Goal: Task Accomplishment & Management: Complete application form

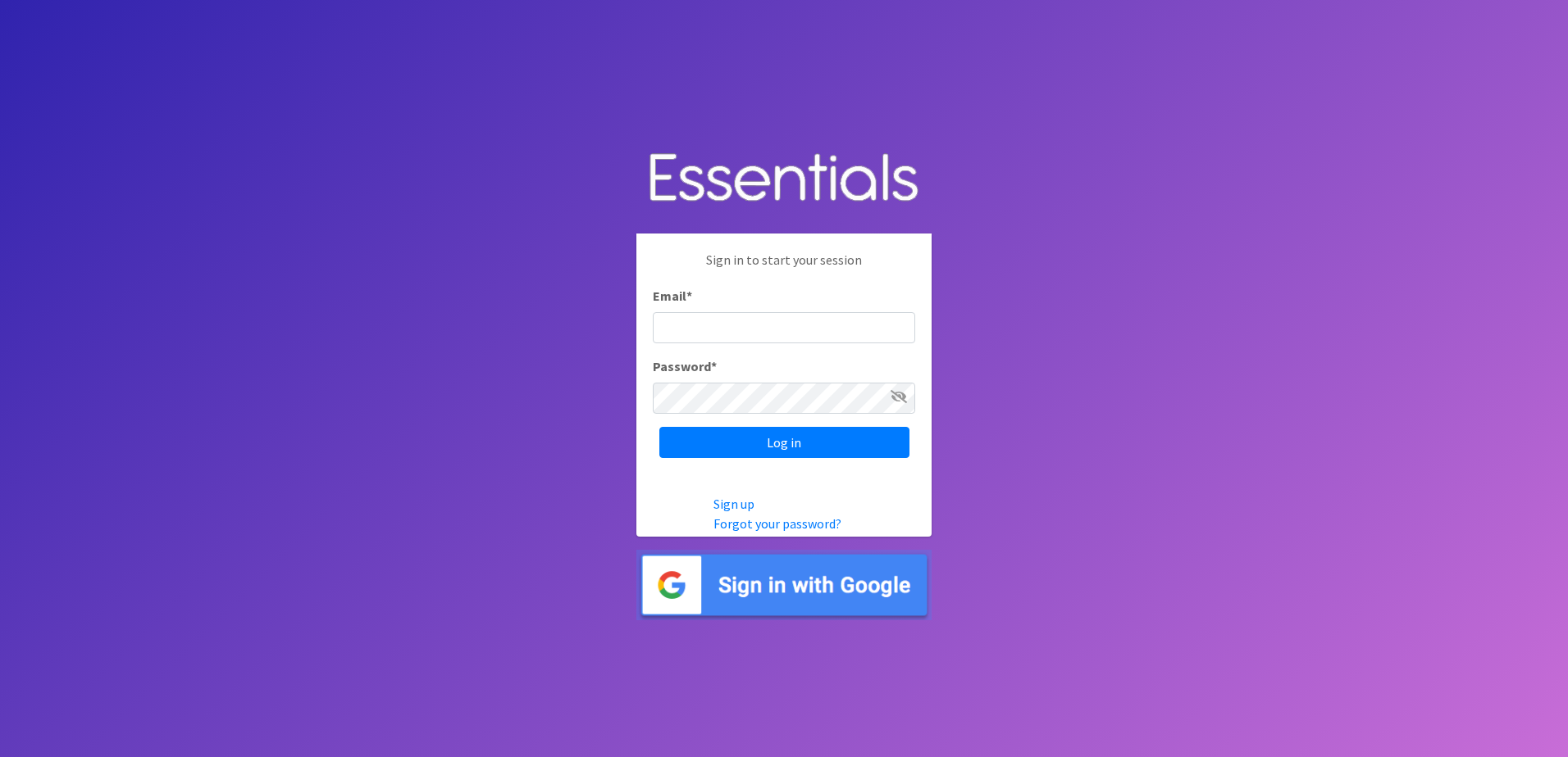
click at [705, 327] on input "Email *" at bounding box center [783, 328] width 262 height 31
type input "[EMAIL_ADDRESS][DOMAIN_NAME]"
click at [746, 443] on input "Log in" at bounding box center [784, 443] width 250 height 31
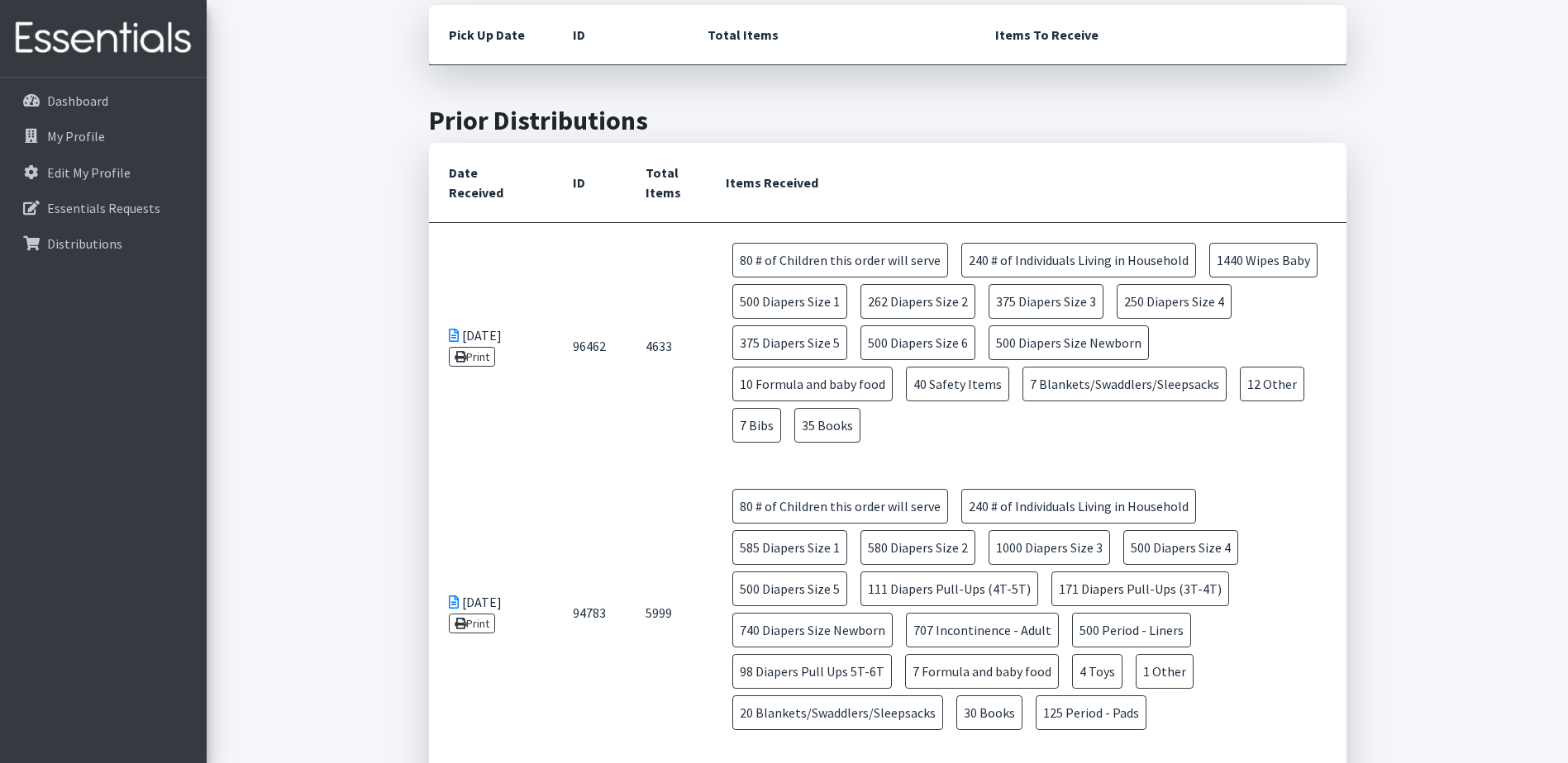
scroll to position [826, 0]
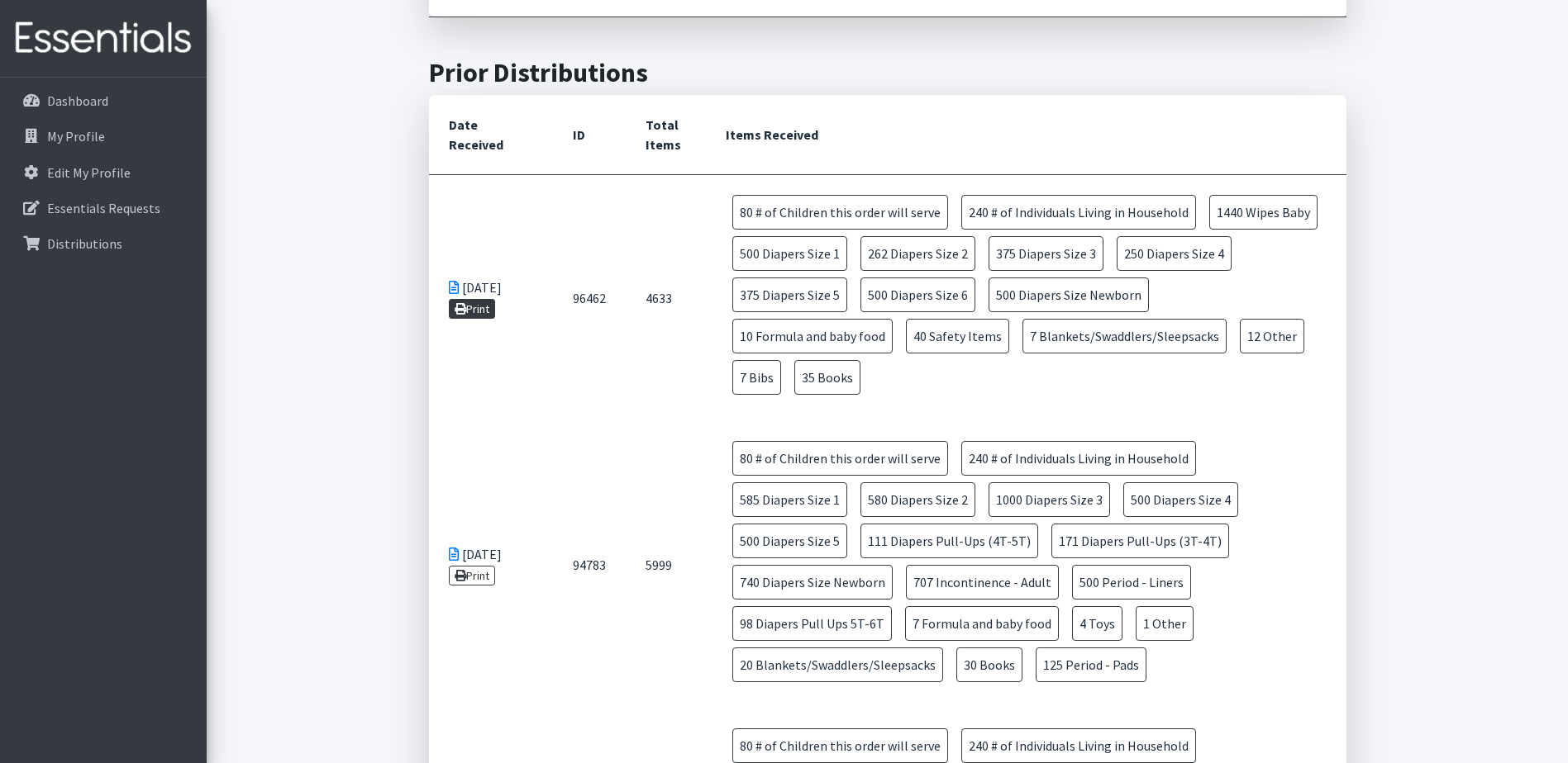
click at [480, 299] on link "Print" at bounding box center [473, 309] width 47 height 20
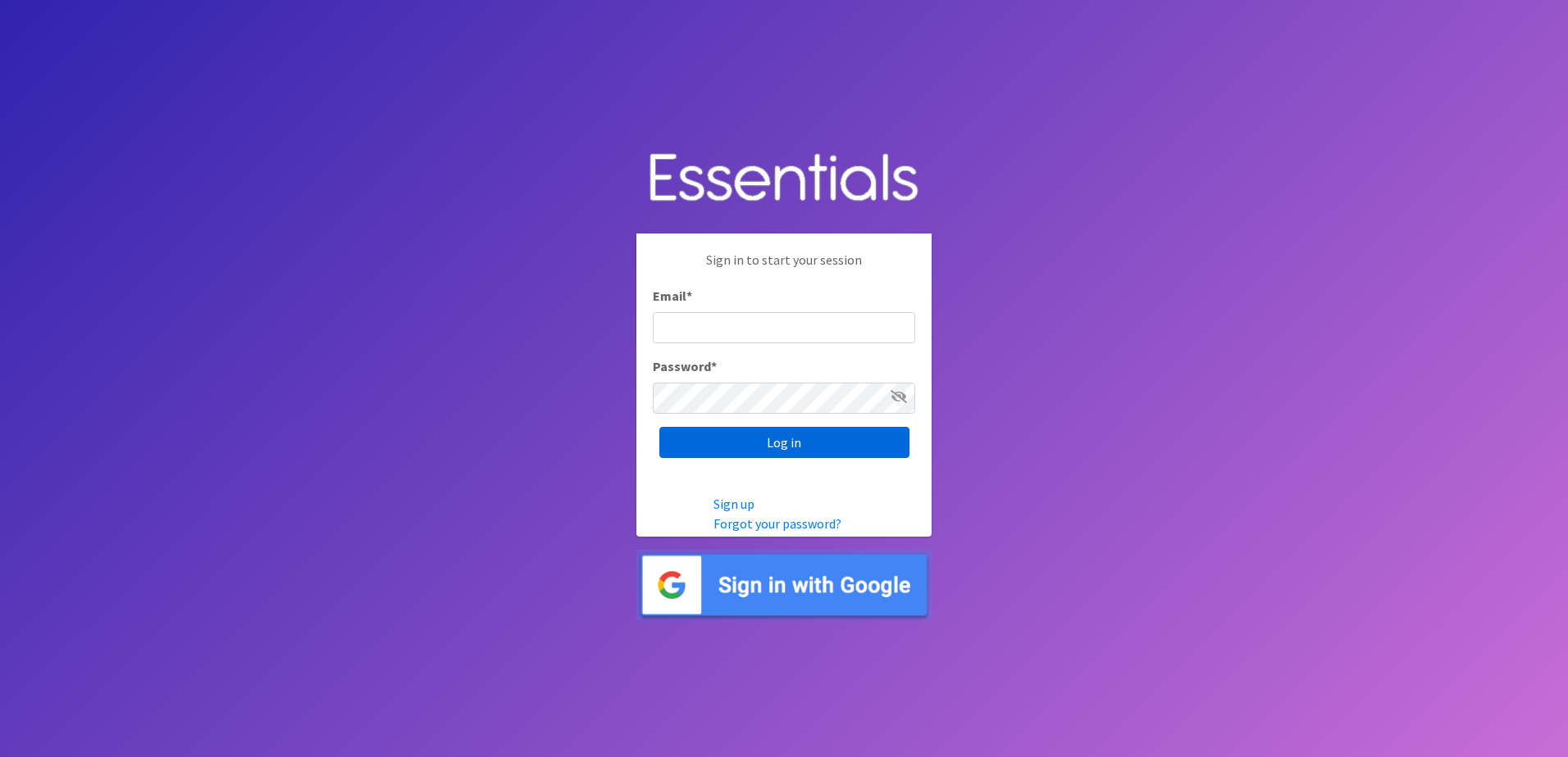
type input "[EMAIL_ADDRESS][DOMAIN_NAME]"
click at [785, 442] on input "Log in" at bounding box center [784, 443] width 250 height 31
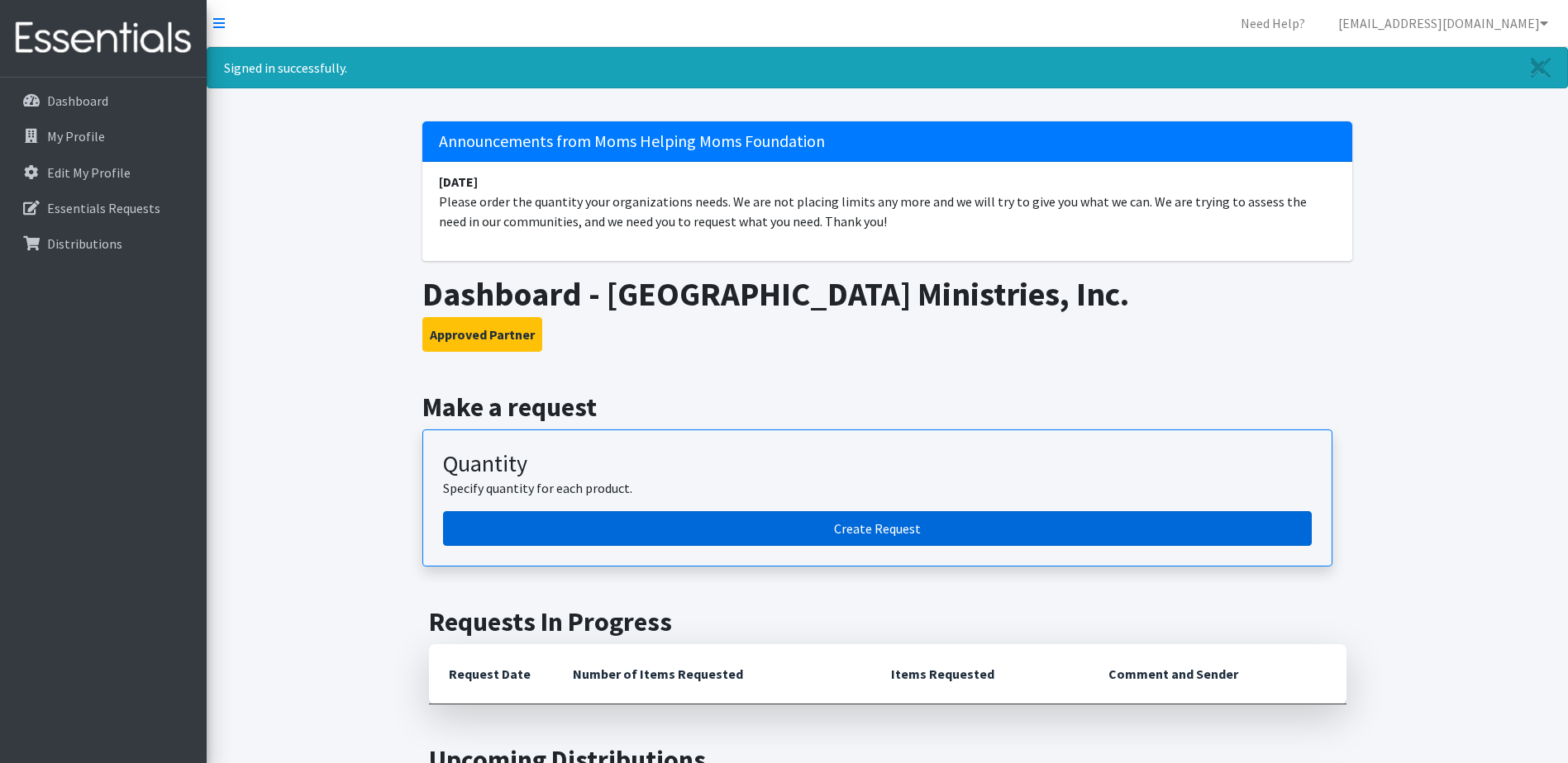
click at [869, 523] on link "Create Request" at bounding box center [877, 529] width 869 height 35
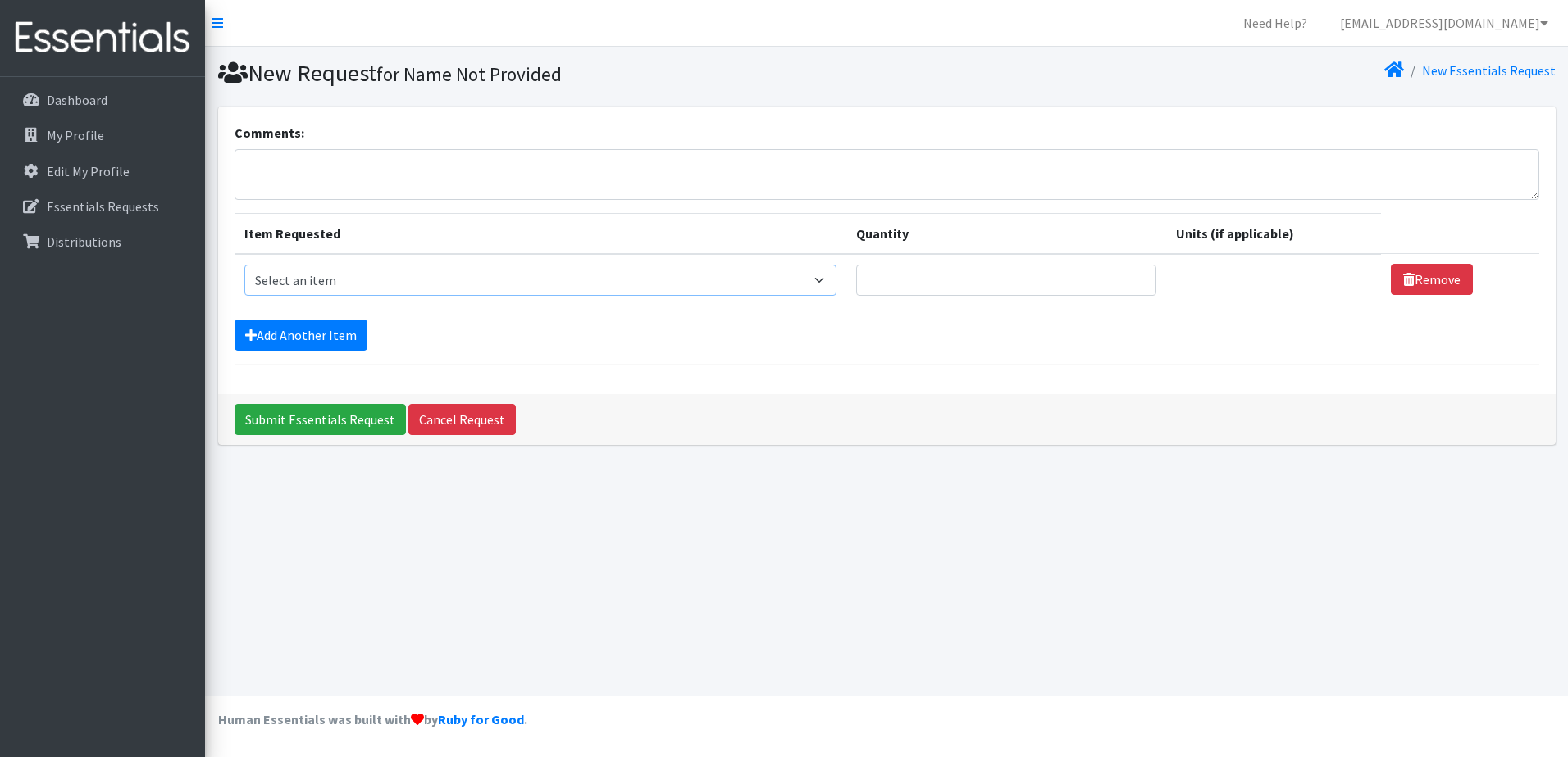
click at [828, 282] on select "Select an item # of Children this order will serve # of Individuals Living in H…" at bounding box center [541, 281] width 593 height 31
select select "6076"
click at [244, 265] on select "Select an item # of Children this order will serve # of Individuals Living in H…" at bounding box center [541, 281] width 593 height 31
click at [349, 334] on link "Add Another Item" at bounding box center [301, 335] width 133 height 31
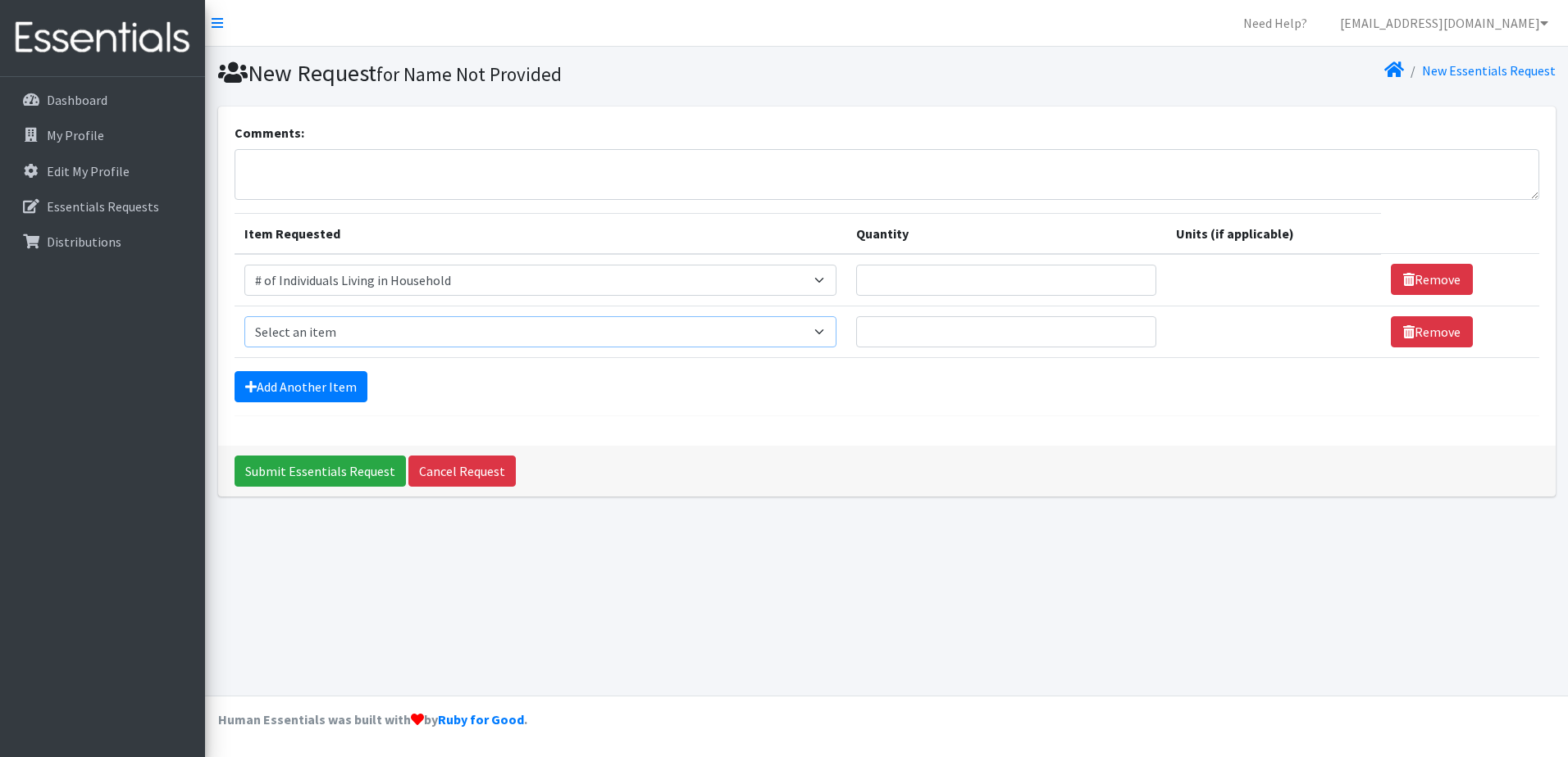
click at [828, 336] on select "Select an item # of Children this order will serve # of Individuals Living in H…" at bounding box center [541, 332] width 593 height 31
select select "13431"
click at [244, 316] on select "Select an item # of Children this order will serve # of Individuals Living in H…" at bounding box center [541, 332] width 593 height 31
click at [889, 282] on input "Quantity" at bounding box center [1006, 281] width 300 height 31
click at [322, 382] on link "Add Another Item" at bounding box center [301, 387] width 133 height 31
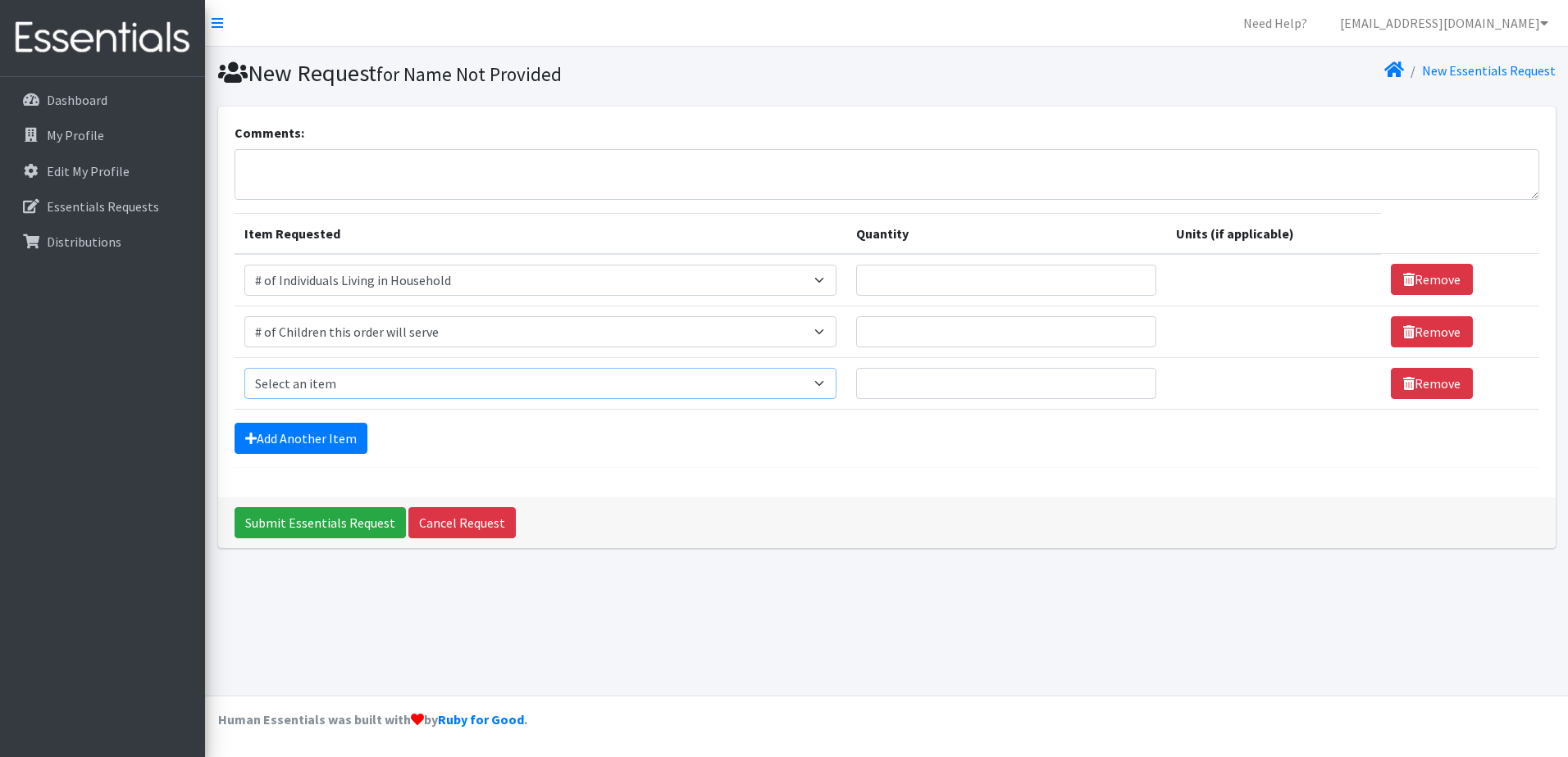
click at [826, 386] on select "Select an item # of Children this order will serve # of Individuals Living in H…" at bounding box center [541, 384] width 593 height 31
select select "1964"
click at [244, 368] on select "Select an item # of Children this order will serve # of Individuals Living in H…" at bounding box center [541, 384] width 593 height 31
click at [870, 387] on input "Quantity" at bounding box center [995, 384] width 296 height 31
type input "20"
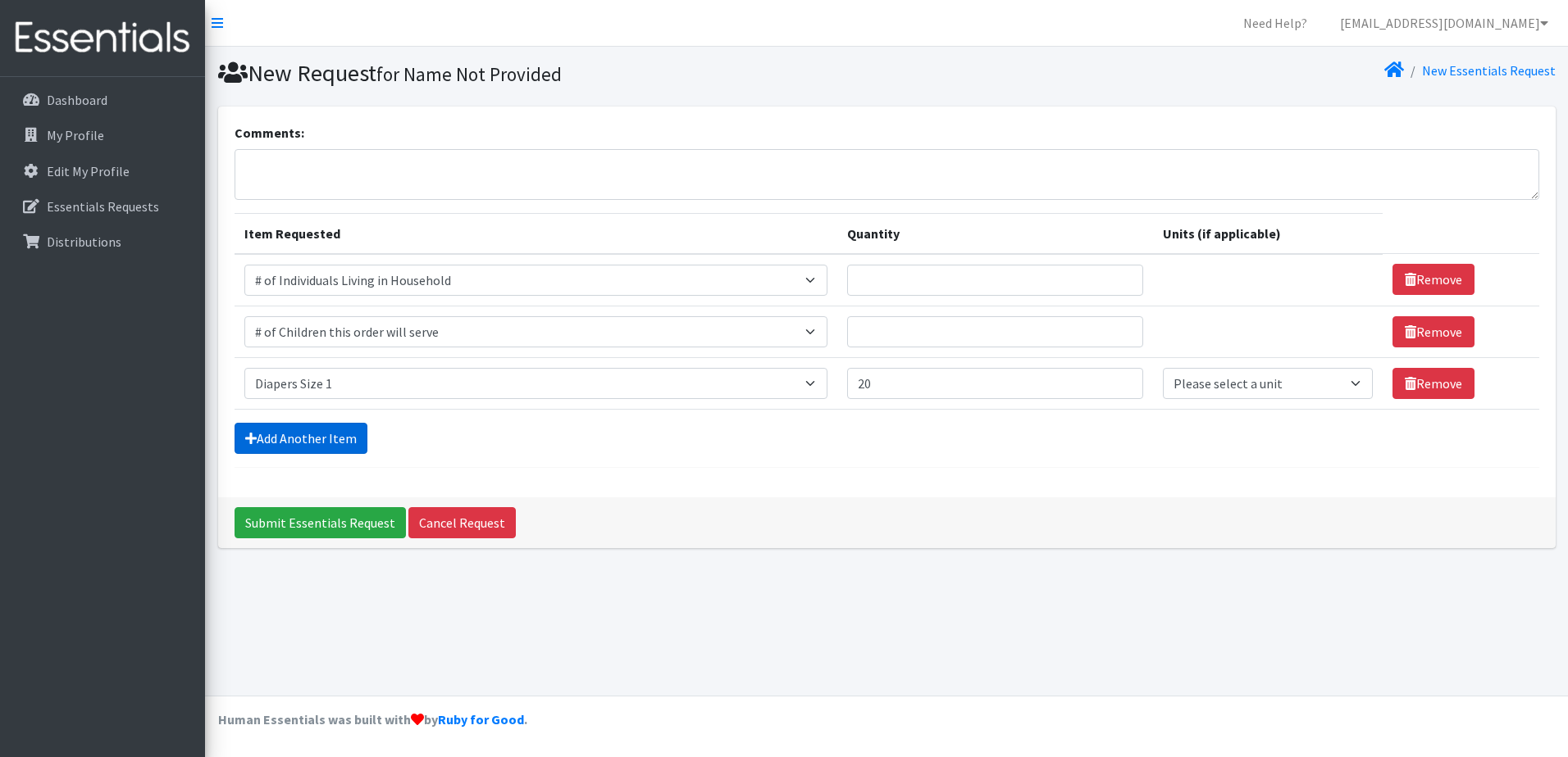
click at [300, 431] on link "Add Another Item" at bounding box center [301, 438] width 133 height 31
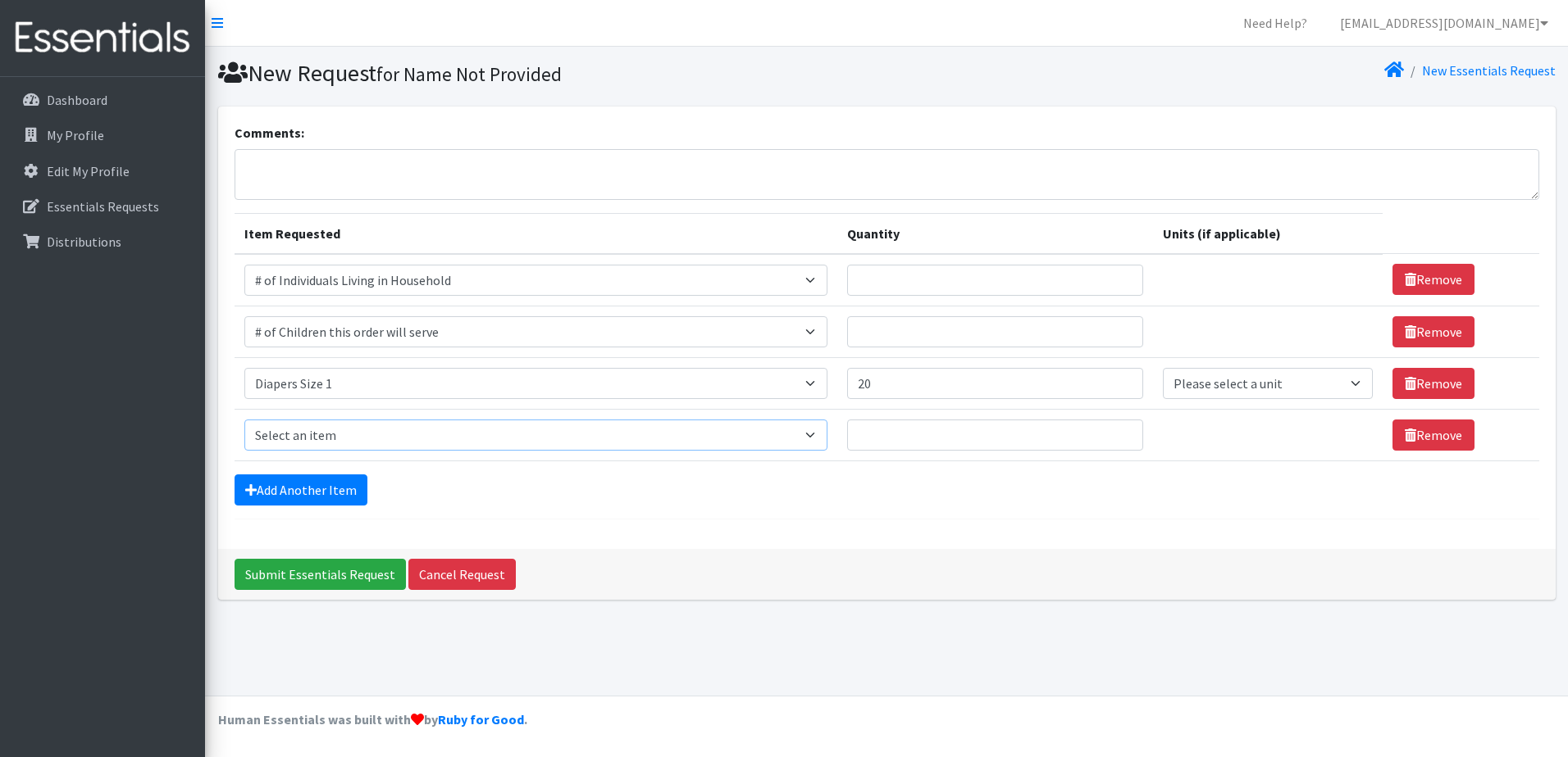
click at [824, 439] on select "Select an item # of Children this order will serve # of Individuals Living in H…" at bounding box center [536, 436] width 584 height 31
select select "1965"
click at [244, 420] on select "Select an item # of Children this order will serve # of Individuals Living in H…" at bounding box center [536, 436] width 584 height 31
click at [895, 434] on input "Quantity" at bounding box center [995, 436] width 296 height 31
type input "15"
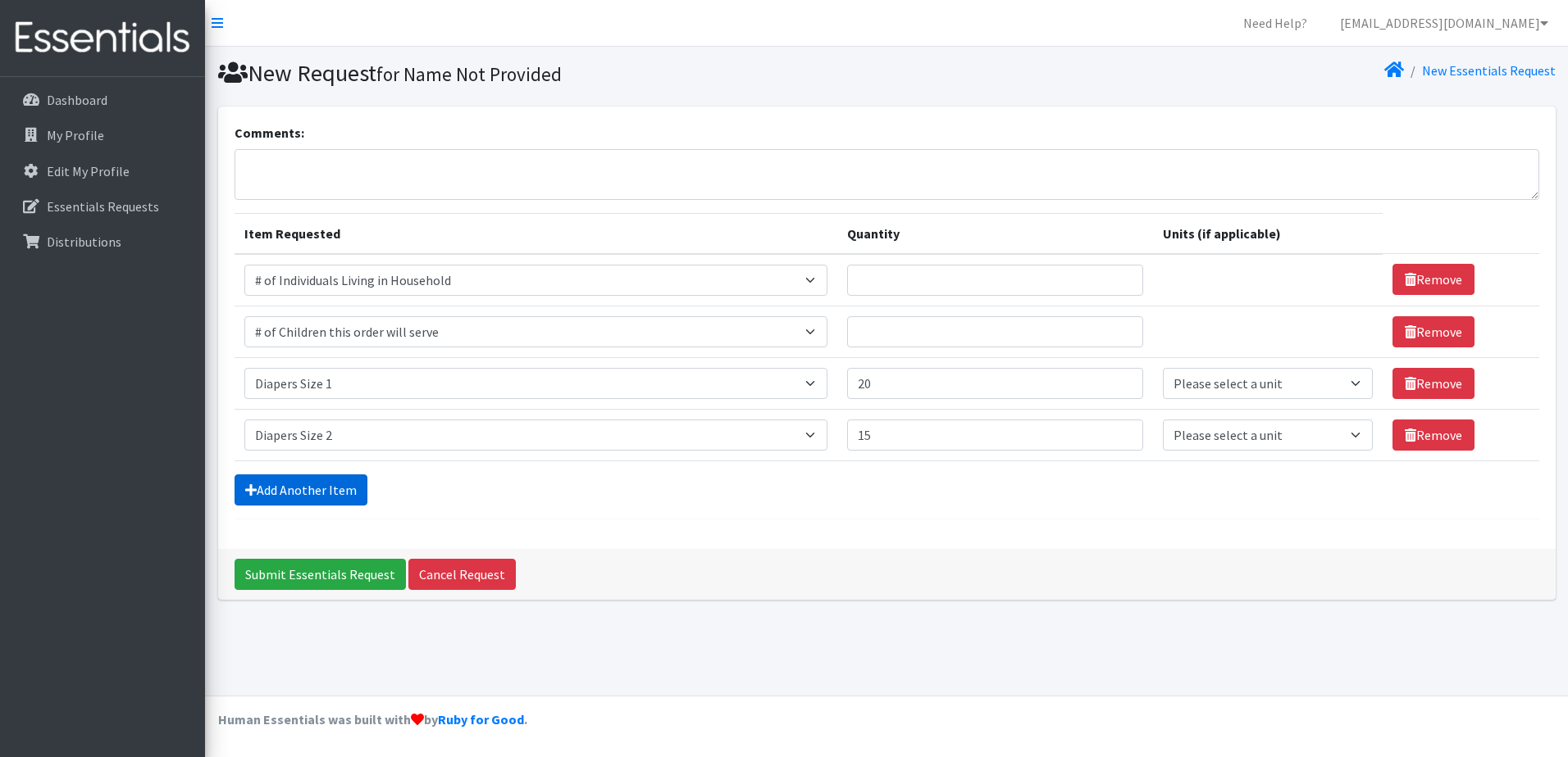
click at [309, 486] on link "Add Another Item" at bounding box center [301, 490] width 133 height 31
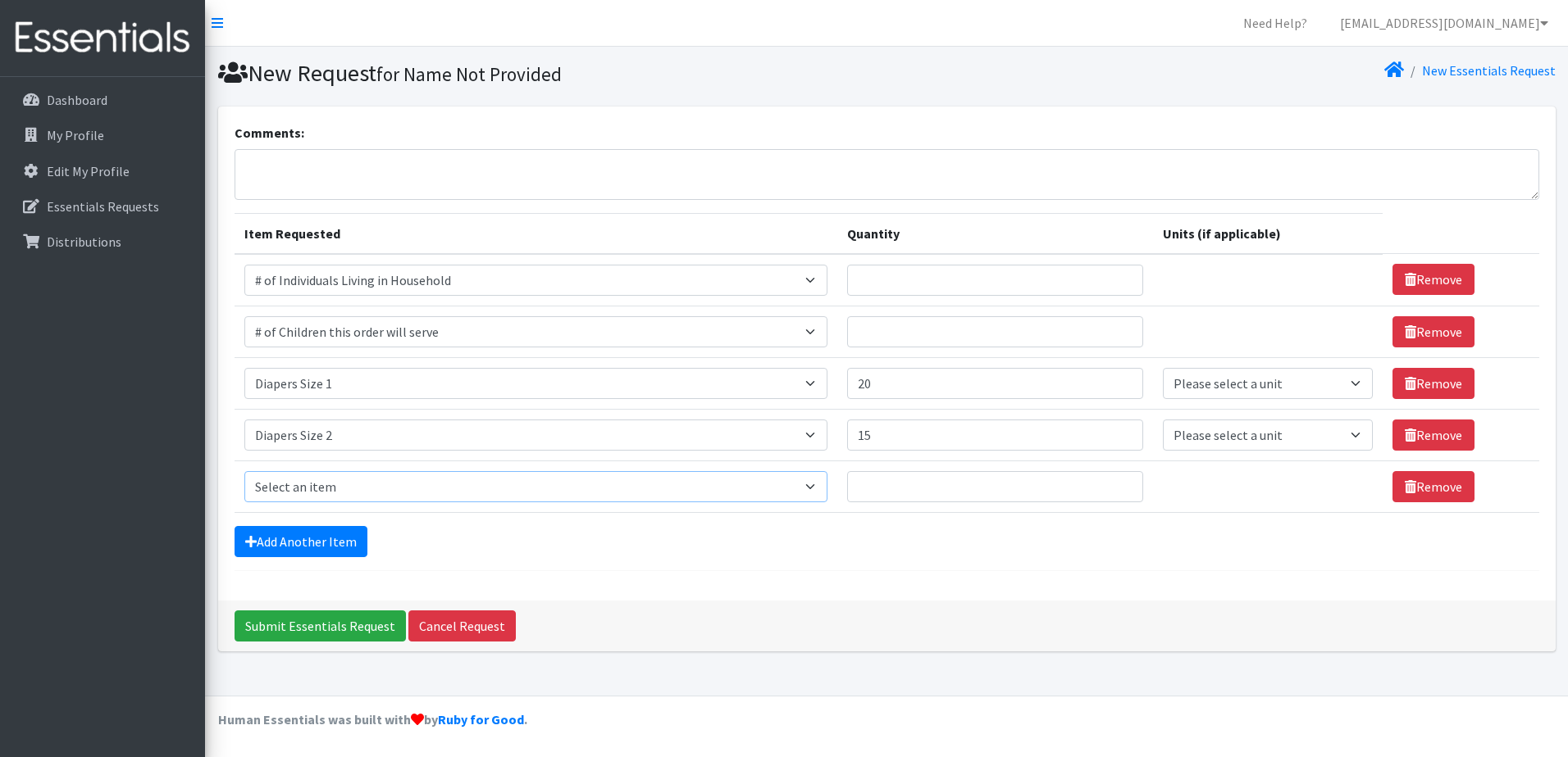
click at [824, 488] on select "Select an item # of Children this order will serve # of Individuals Living in H…" at bounding box center [536, 487] width 584 height 31
select select "1966"
click at [244, 471] on select "Select an item # of Children this order will serve # of Individuals Living in H…" at bounding box center [536, 487] width 584 height 31
click at [986, 489] on input "Quantity" at bounding box center [995, 487] width 296 height 31
type input "15"
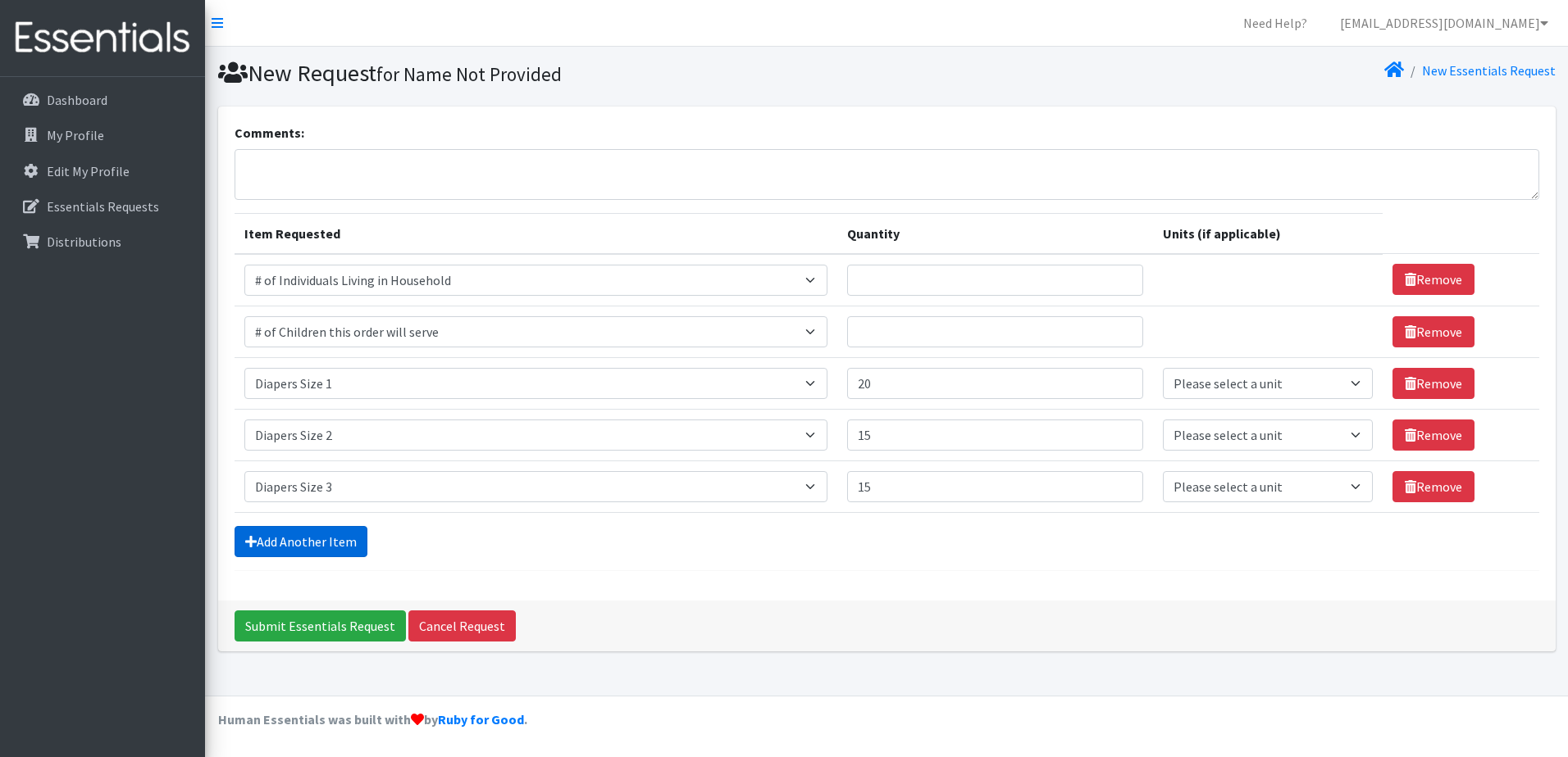
click at [308, 541] on link "Add Another Item" at bounding box center [301, 542] width 133 height 31
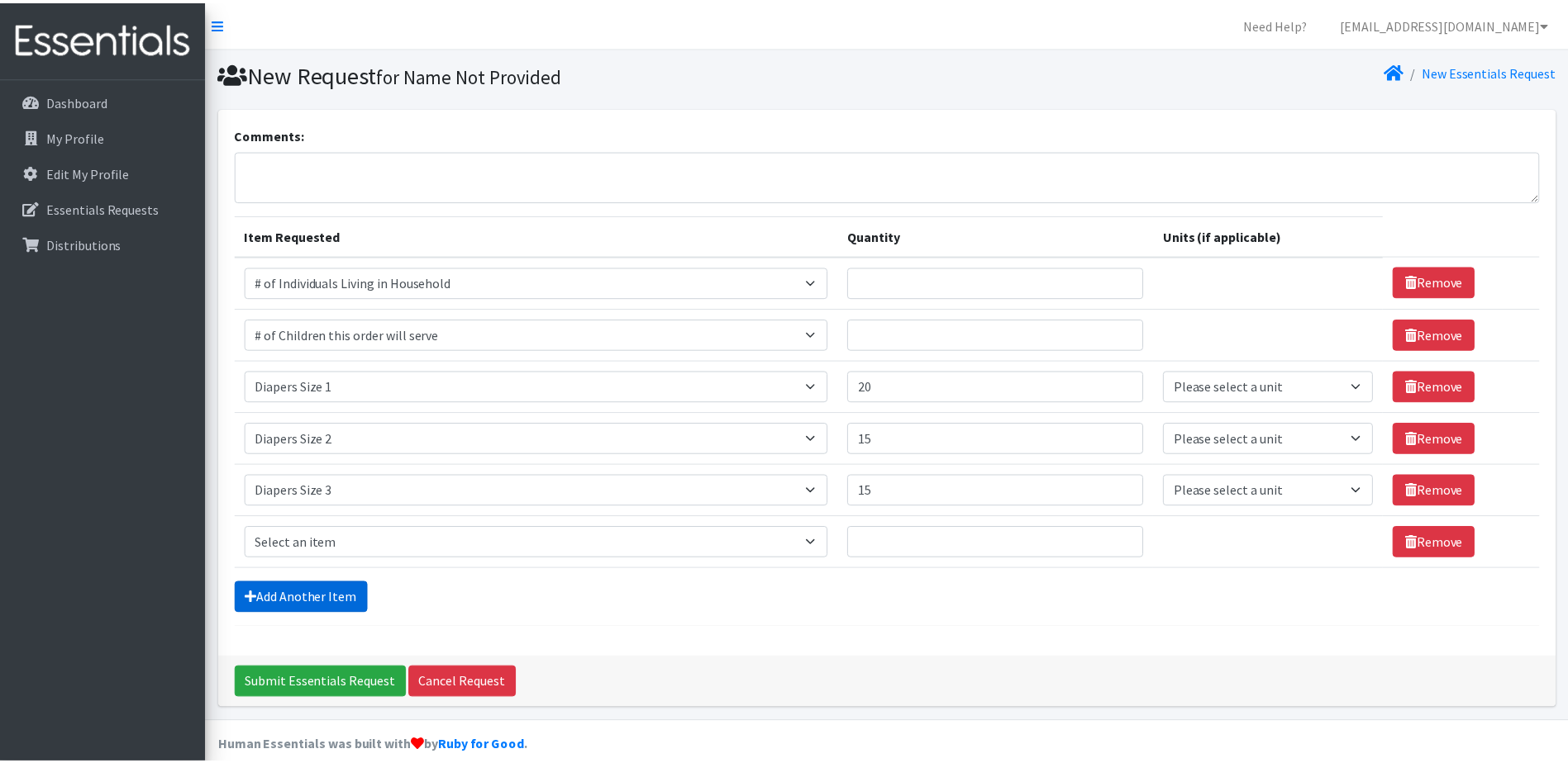
scroll to position [21, 0]
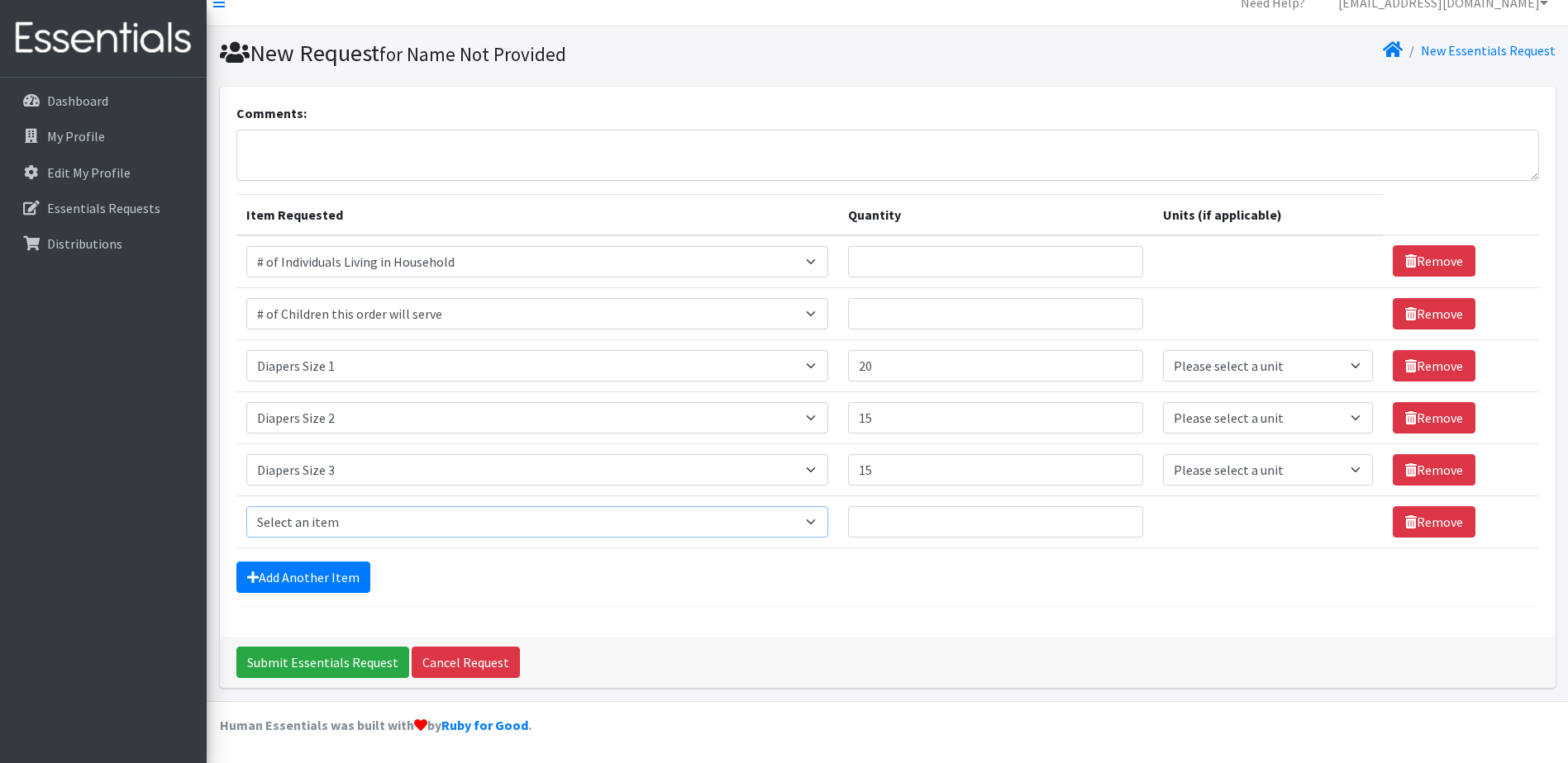
click at [825, 527] on select "Select an item # of Children this order will serve # of Individuals Living in H…" at bounding box center [537, 522] width 583 height 31
select select "1967"
click at [246, 506] on select "Select an item # of Children this order will serve # of Individuals Living in H…" at bounding box center [537, 522] width 583 height 31
click at [895, 529] on input "Quantity" at bounding box center [996, 522] width 295 height 31
type input "10"
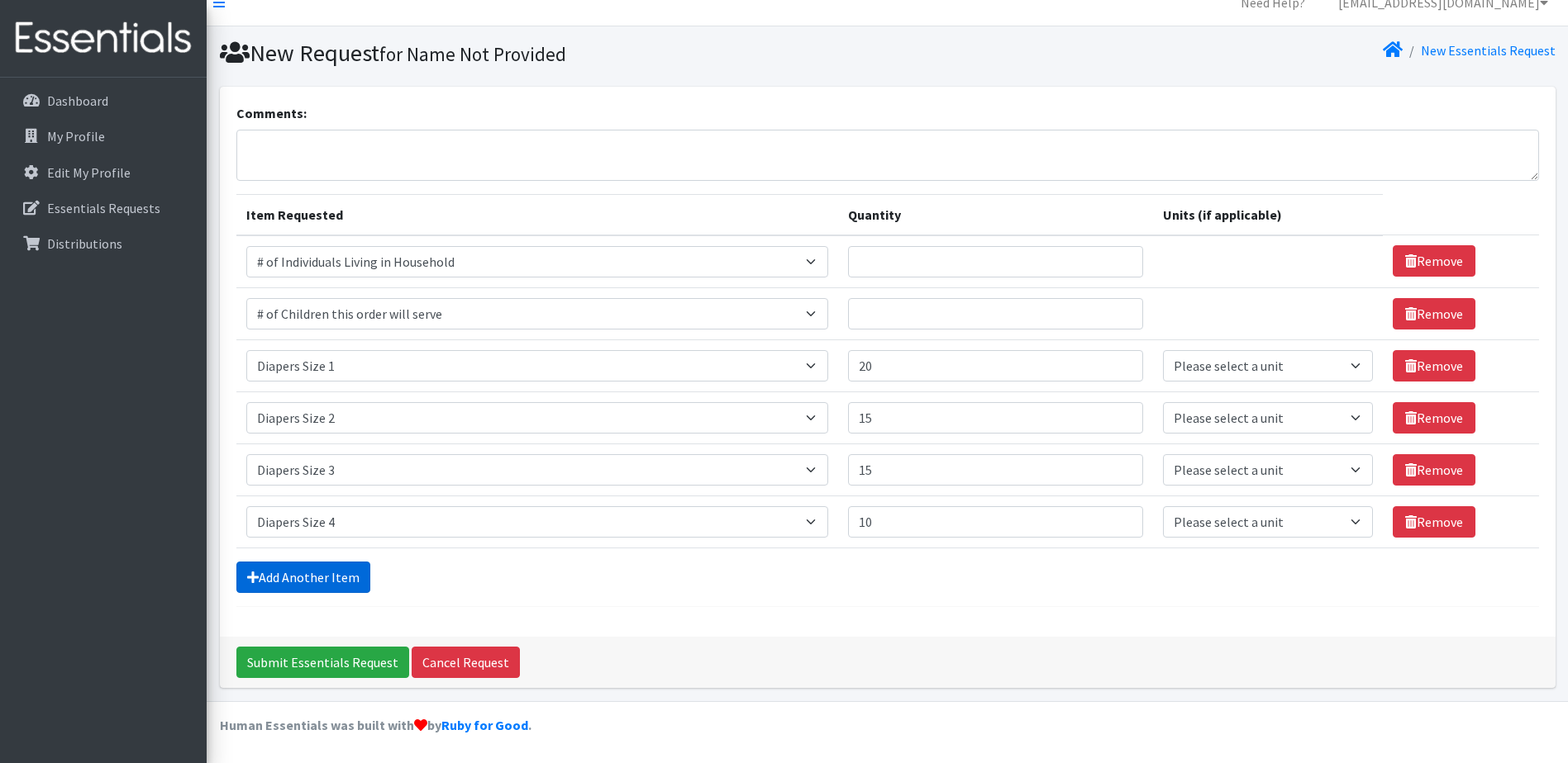
click at [344, 574] on link "Add Another Item" at bounding box center [303, 578] width 134 height 31
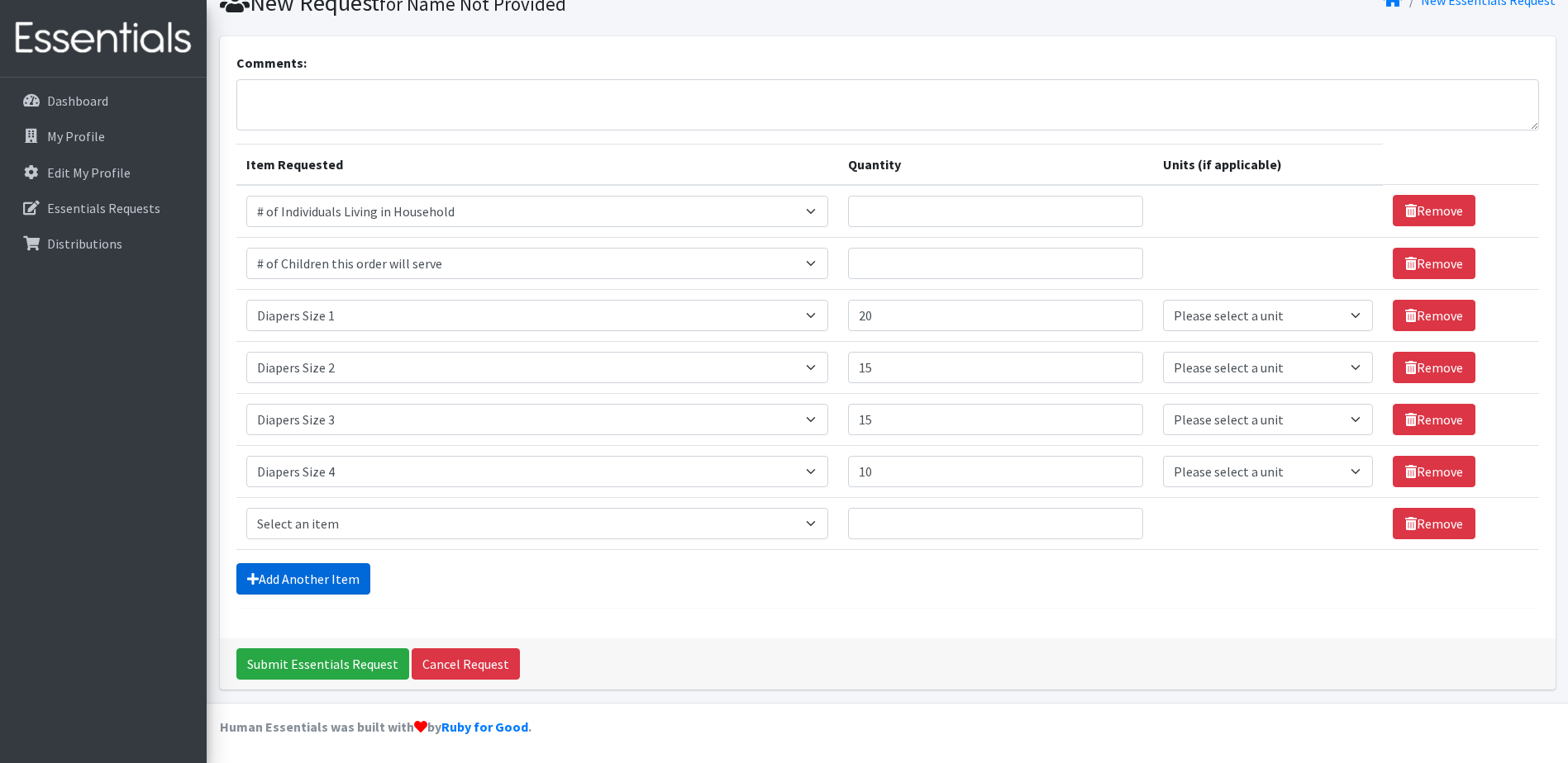
scroll to position [72, 0]
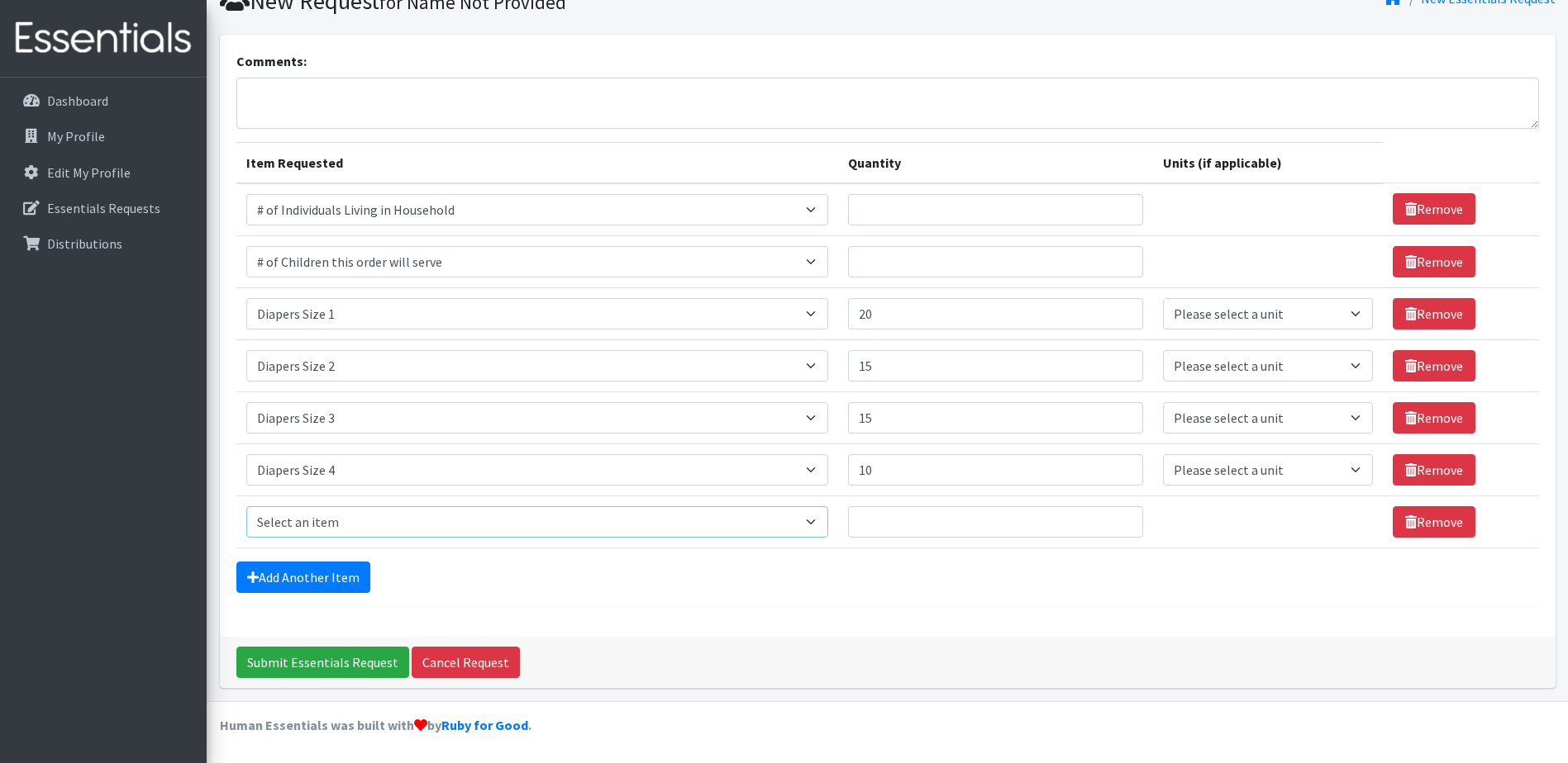
click at [823, 524] on select "Select an item # of Children this order will serve # of Individuals Living in H…" at bounding box center [537, 522] width 583 height 31
click at [830, 603] on form "Comments: Item Requested Quantity Units (if applicable) Item Requested Select a…" at bounding box center [888, 329] width 1303 height 556
click at [819, 519] on select "Select an item # of Children this order will serve # of Individuals Living in H…" at bounding box center [537, 522] width 583 height 31
select select "1968"
click at [246, 506] on select "Select an item # of Children this order will serve # of Individuals Living in H…" at bounding box center [537, 522] width 583 height 31
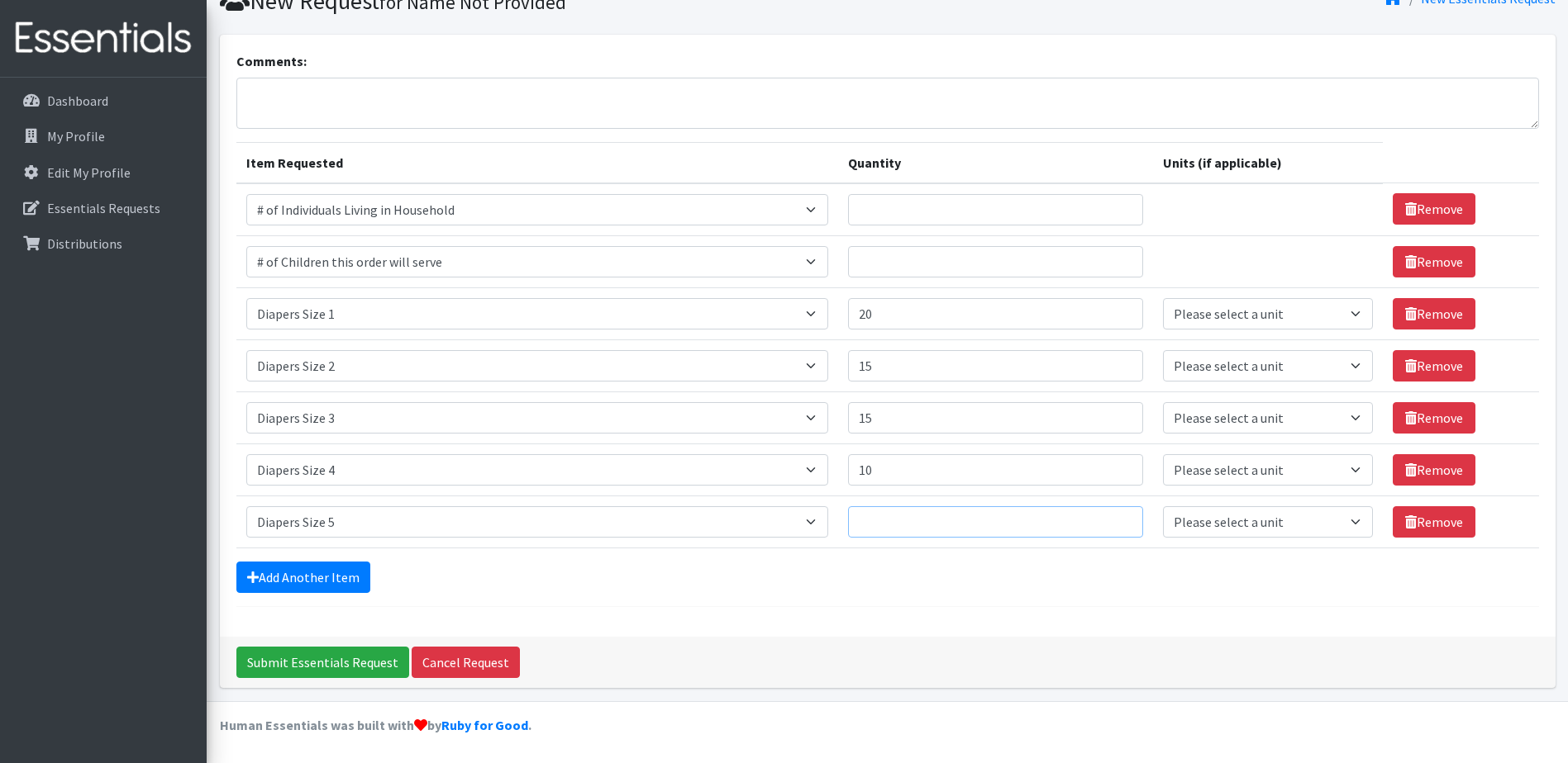
click at [908, 521] on input "Quantity" at bounding box center [996, 522] width 295 height 31
type input "15"
click at [331, 582] on link "Add Another Item" at bounding box center [303, 578] width 134 height 31
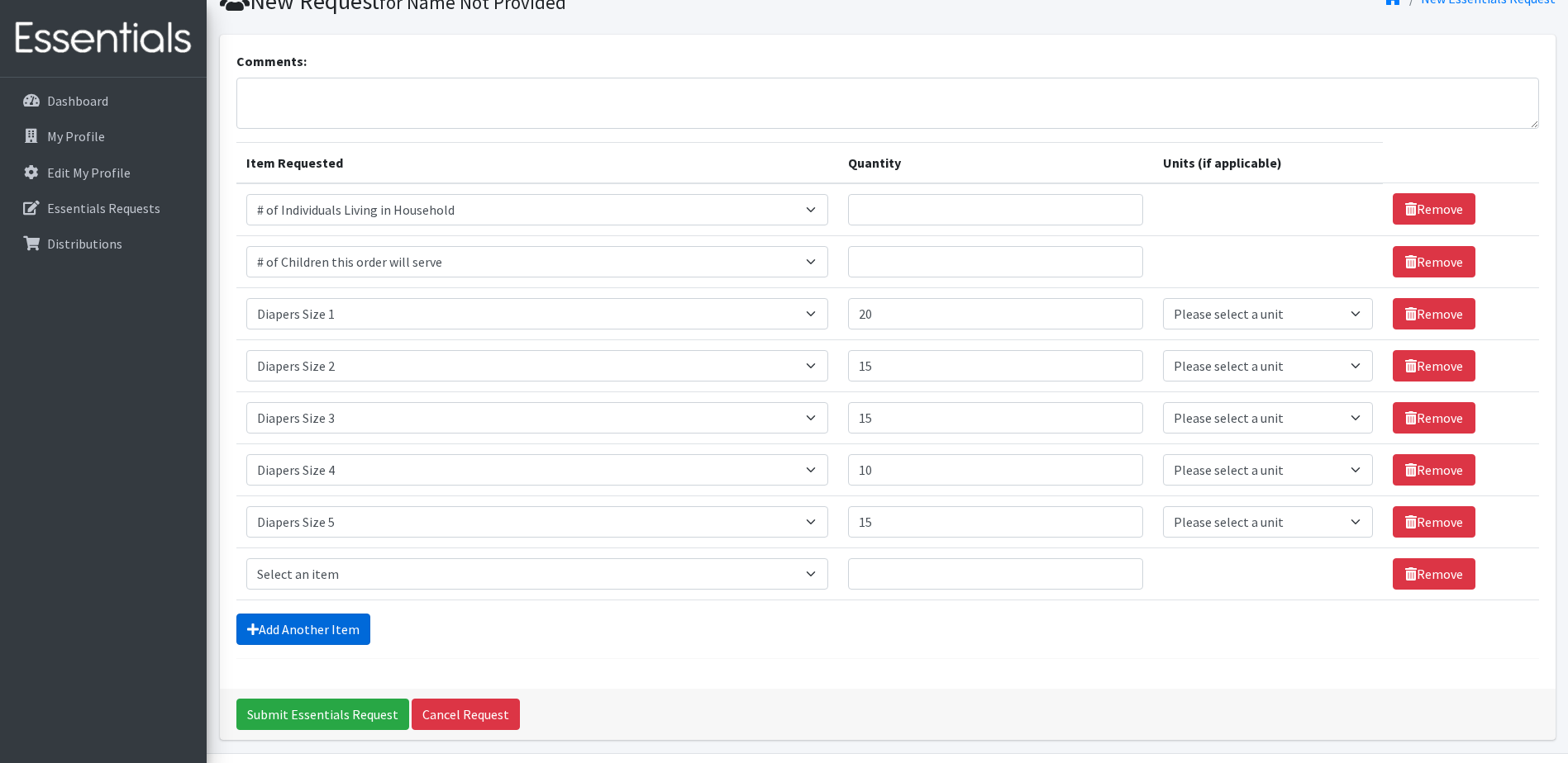
scroll to position [125, 0]
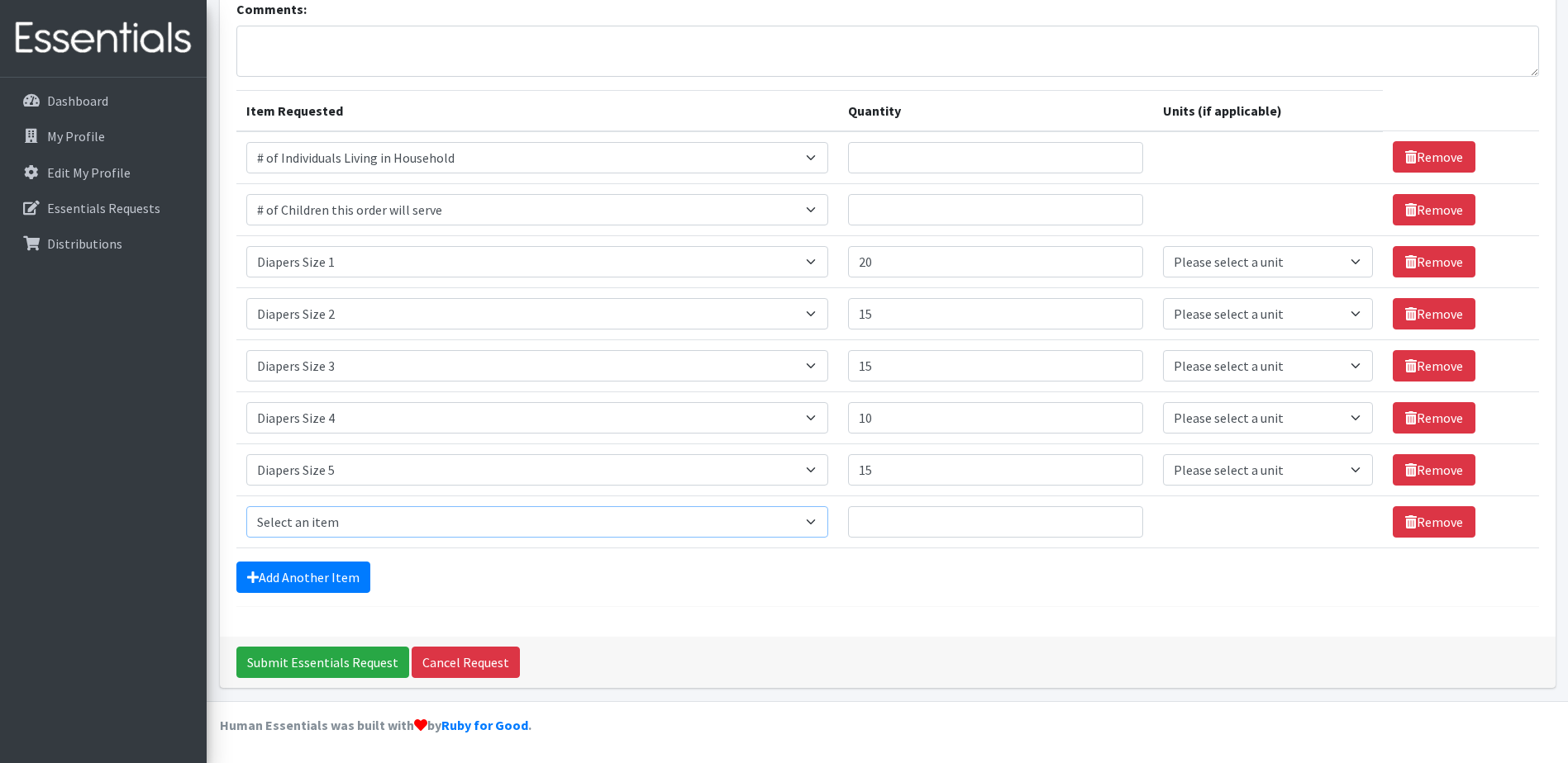
click at [821, 531] on select "Select an item # of Children this order will serve # of Individuals Living in H…" at bounding box center [537, 522] width 583 height 31
select select "1969"
click at [246, 506] on select "Select an item # of Children this order will serve # of Individuals Living in H…" at bounding box center [537, 522] width 583 height 31
click at [928, 509] on input "Quantity" at bounding box center [996, 522] width 295 height 31
type input "10"
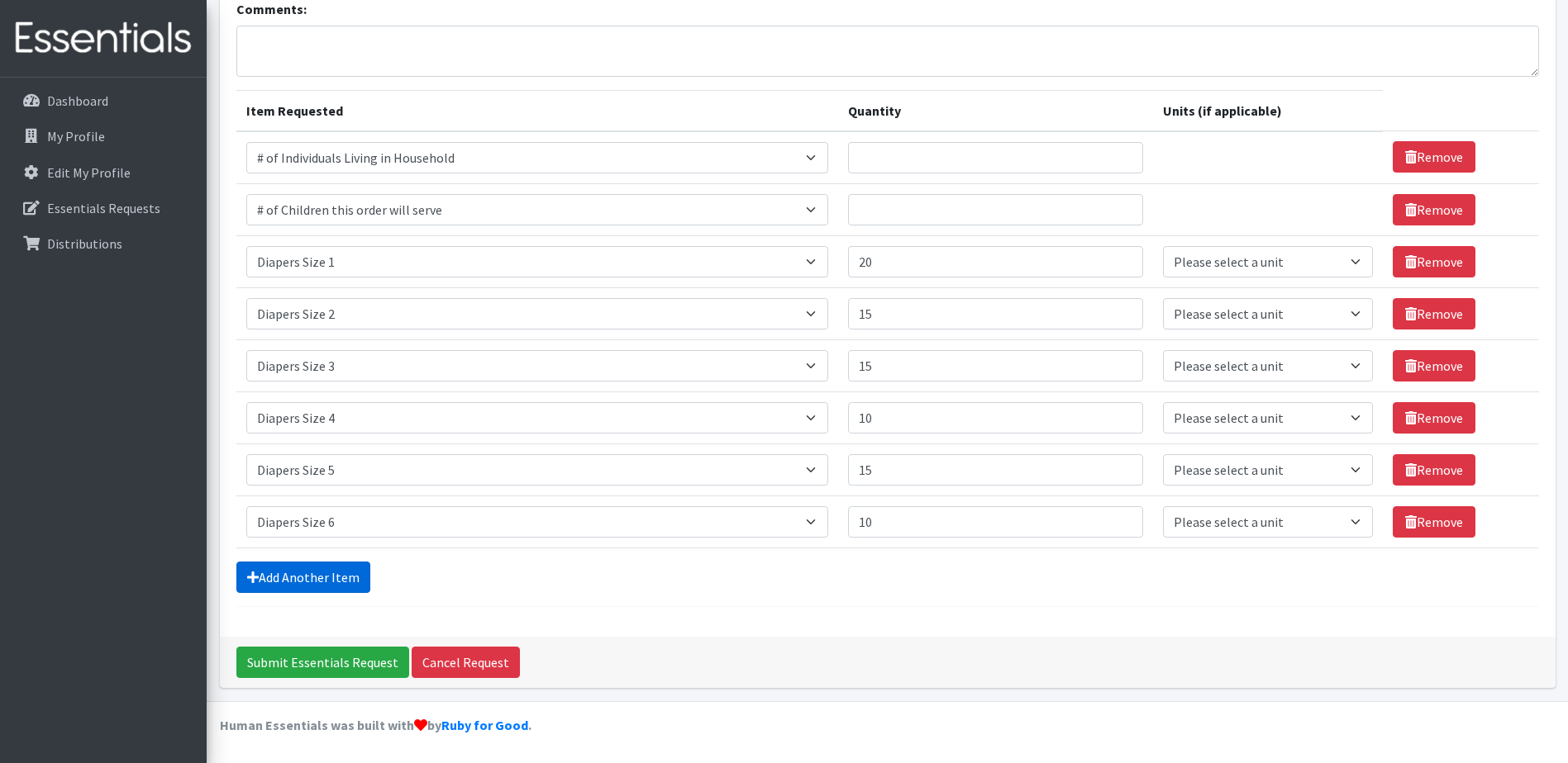
click at [300, 566] on link "Add Another Item" at bounding box center [303, 578] width 134 height 31
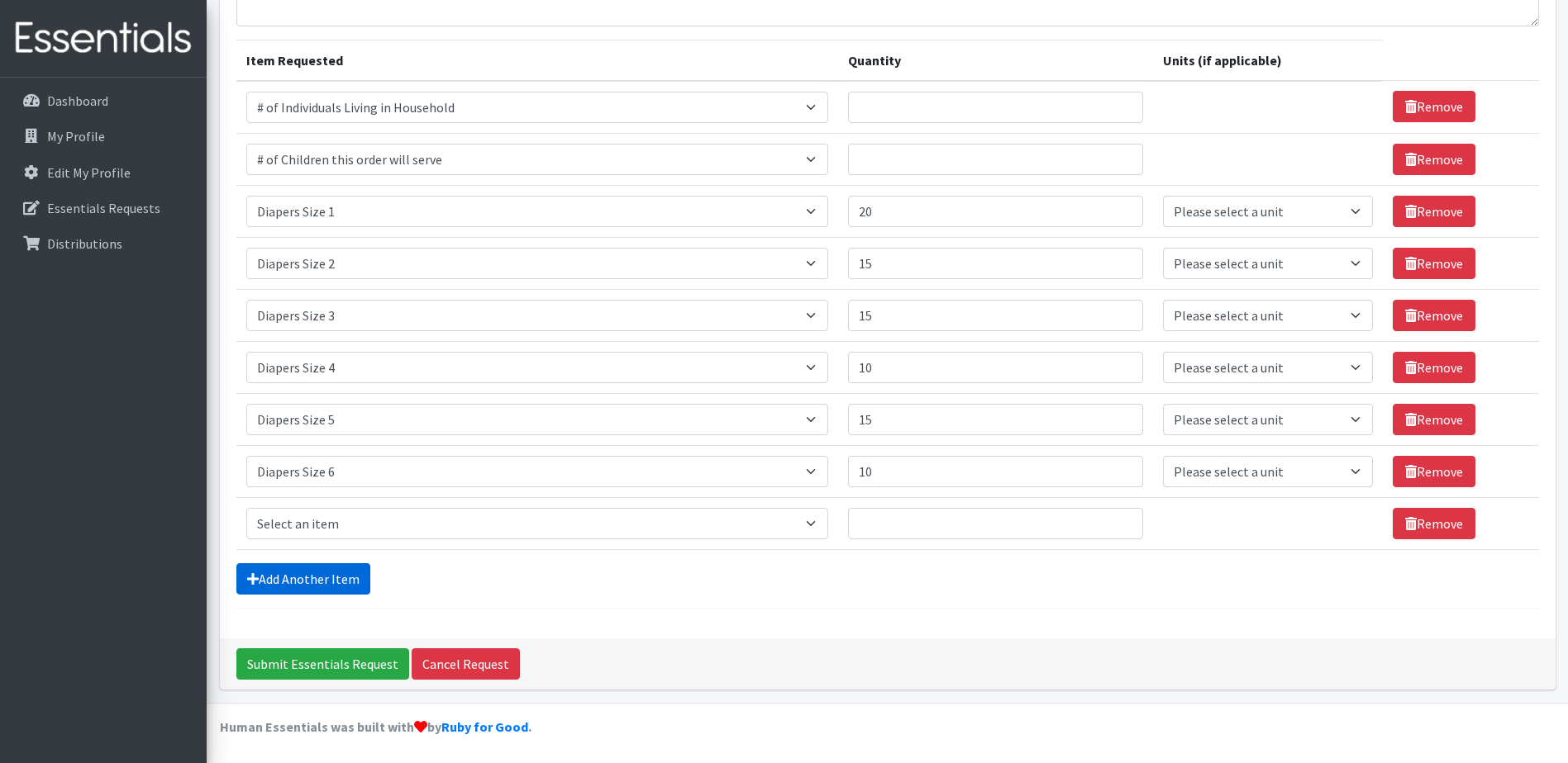
scroll to position [177, 0]
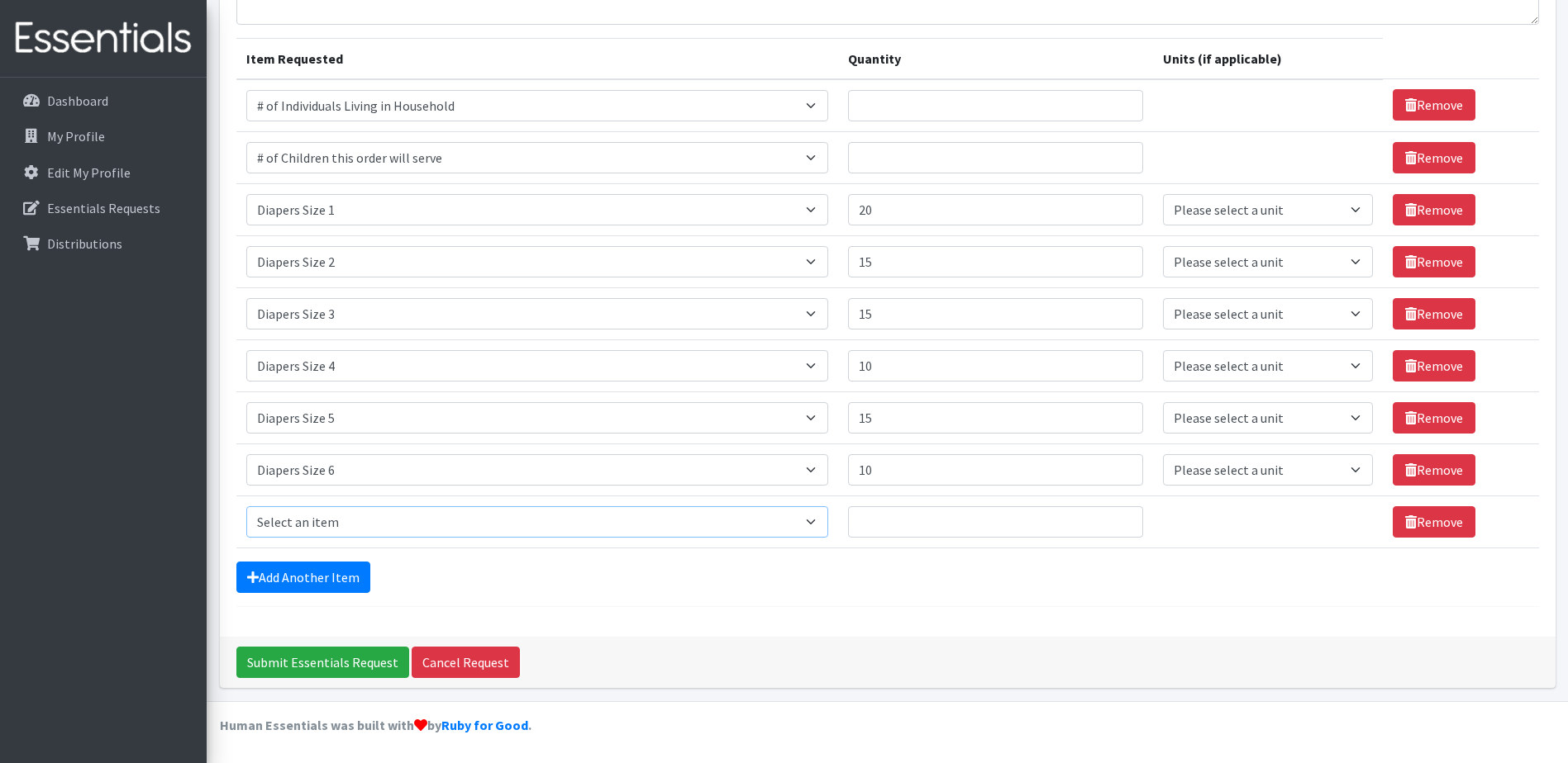
click at [824, 522] on select "Select an item # of Children this order will serve # of Individuals Living in H…" at bounding box center [537, 522] width 583 height 31
select select "1970"
click at [246, 506] on select "Select an item # of Children this order will serve # of Individuals Living in H…" at bounding box center [537, 522] width 583 height 31
click at [891, 520] on input "Quantity" at bounding box center [996, 522] width 295 height 31
type input "5"
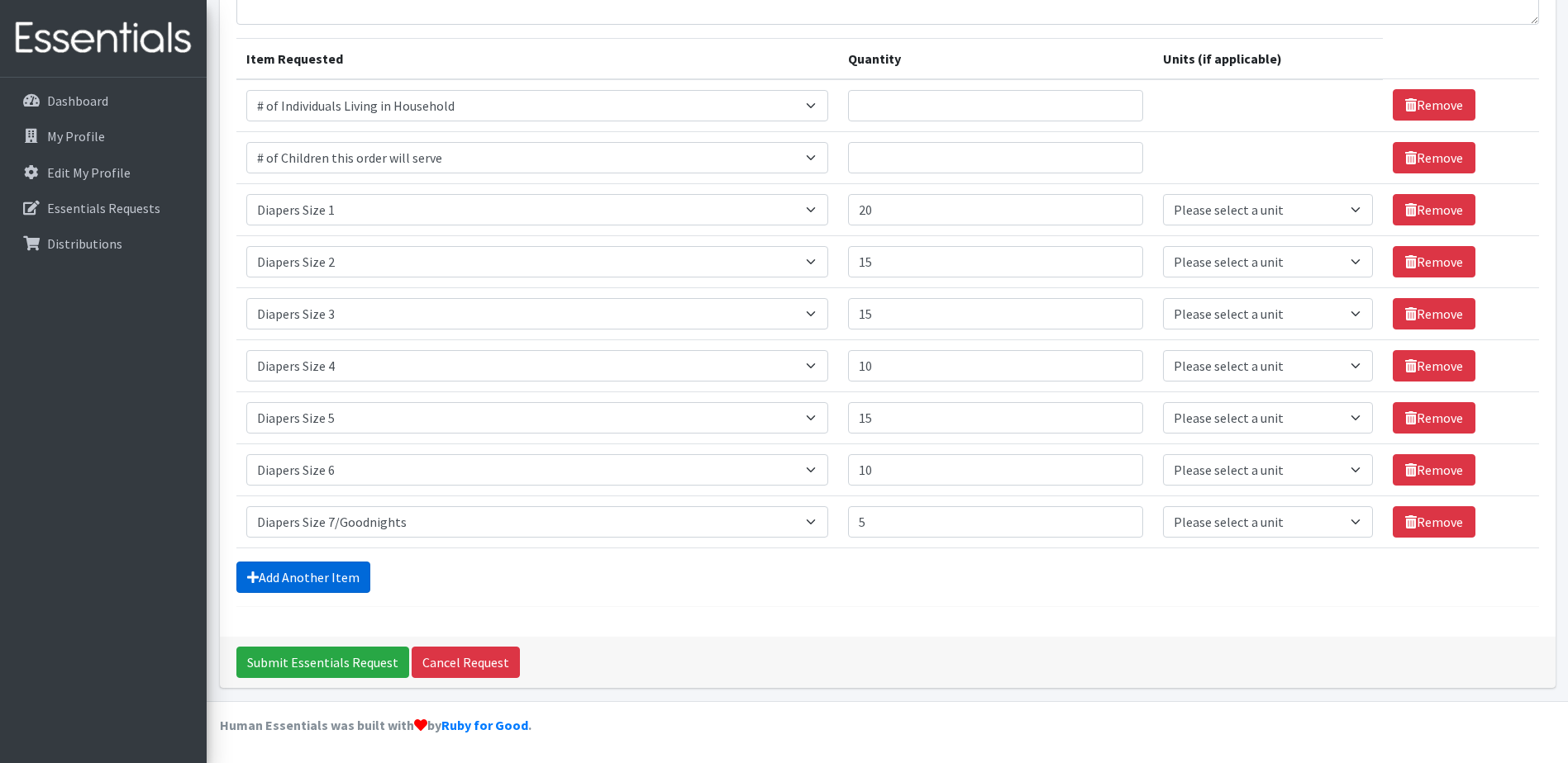
click at [312, 577] on link "Add Another Item" at bounding box center [303, 578] width 134 height 31
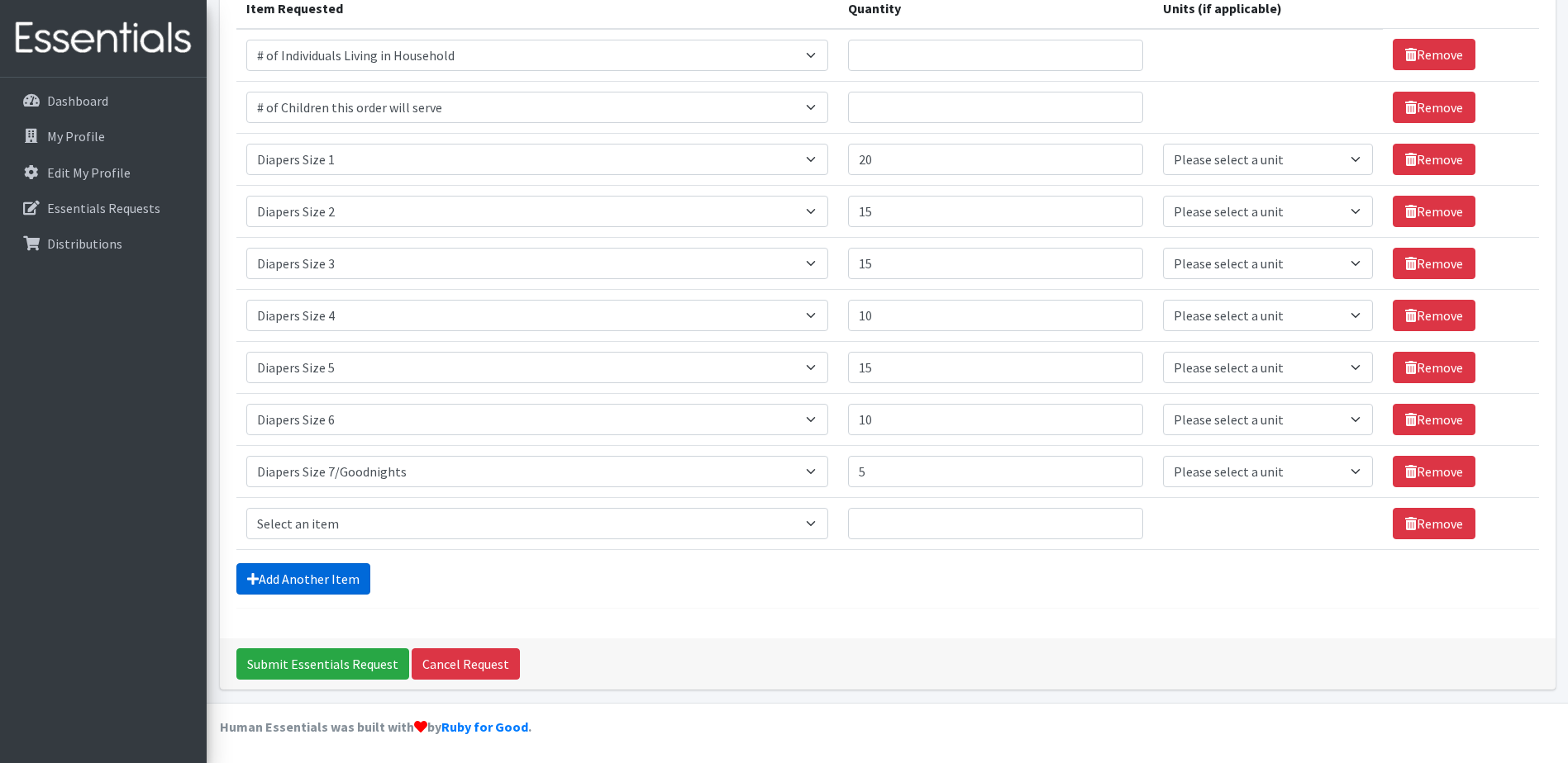
scroll to position [229, 0]
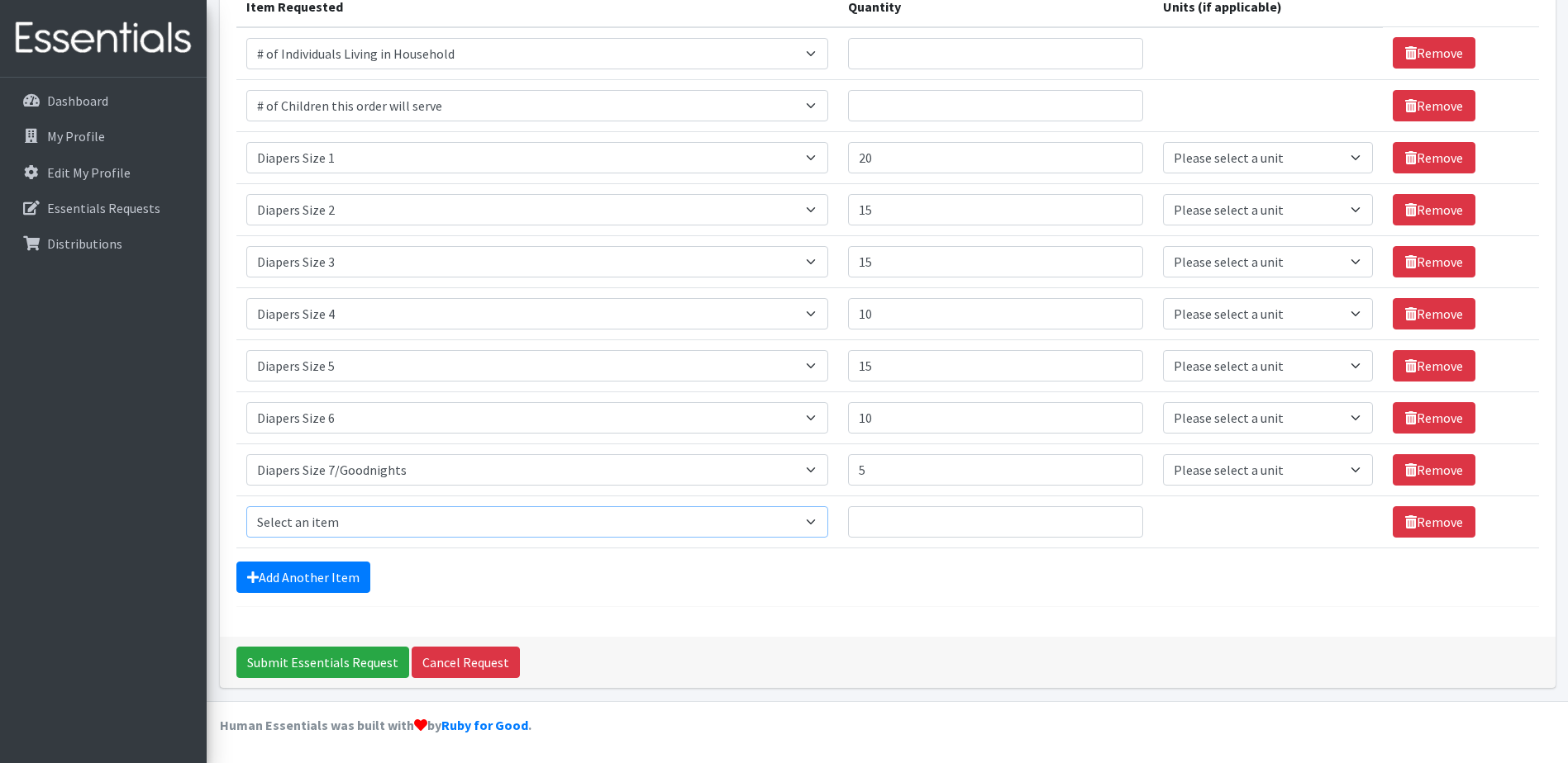
click at [815, 519] on select "Select an item # of Children this order will serve # of Individuals Living in H…" at bounding box center [537, 522] width 583 height 31
select select "1963"
click at [246, 506] on select "Select an item # of Children this order will serve # of Individuals Living in H…" at bounding box center [537, 522] width 583 height 31
click at [898, 524] on input "Quantity" at bounding box center [996, 522] width 295 height 31
type input "1"
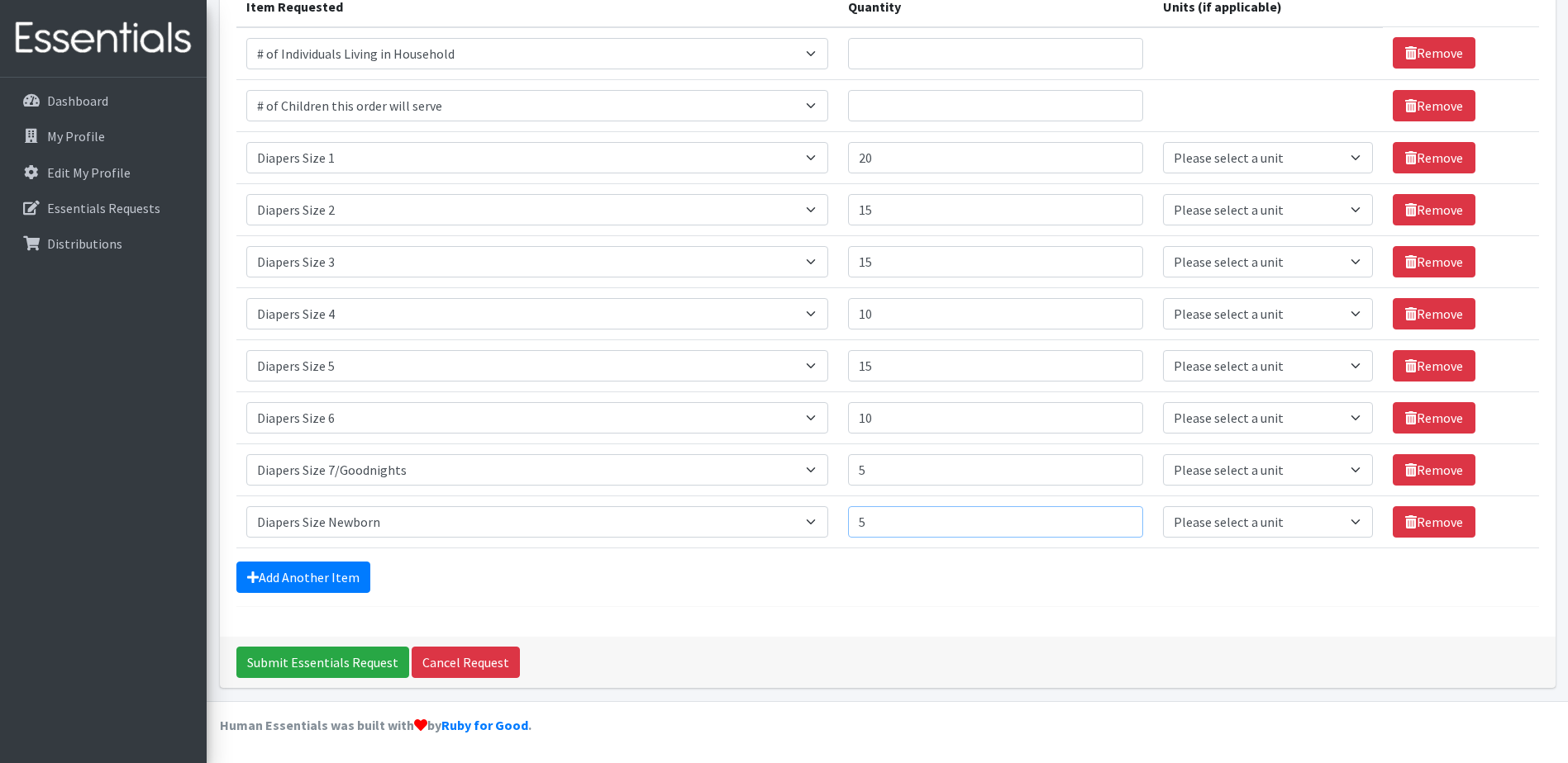
type input "5"
